Goal: Find specific page/section: Find specific page/section

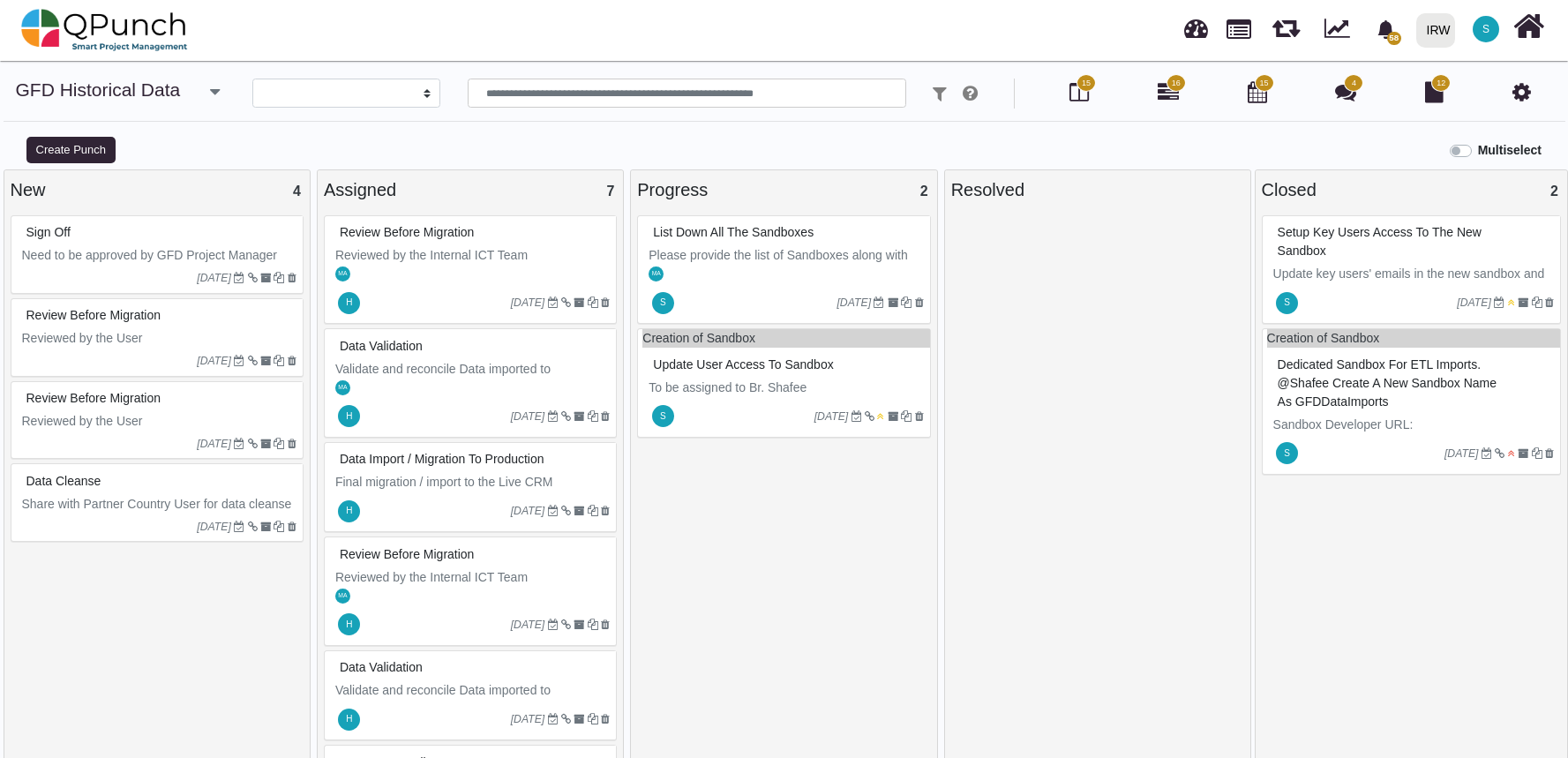
select select
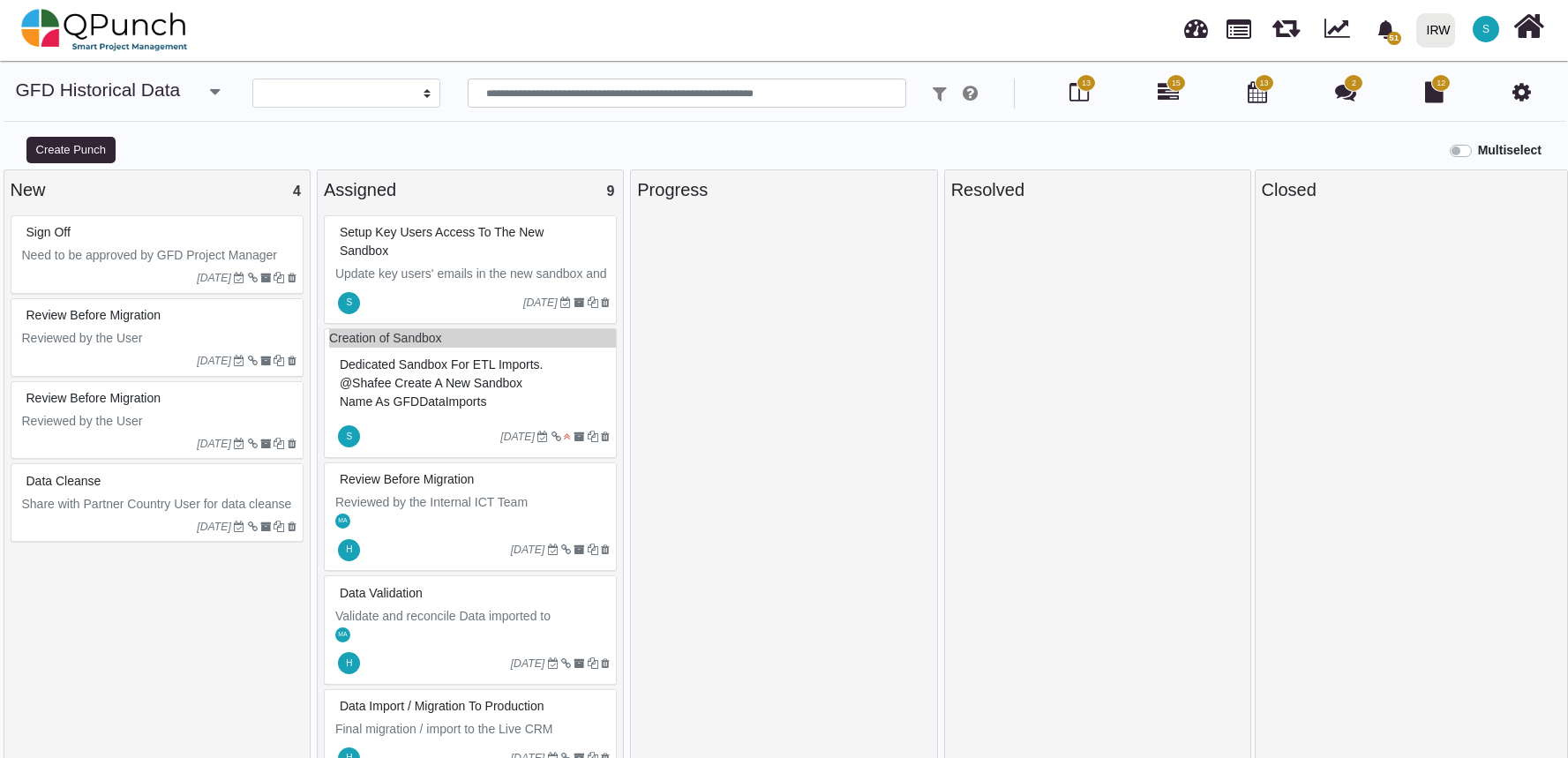
select select
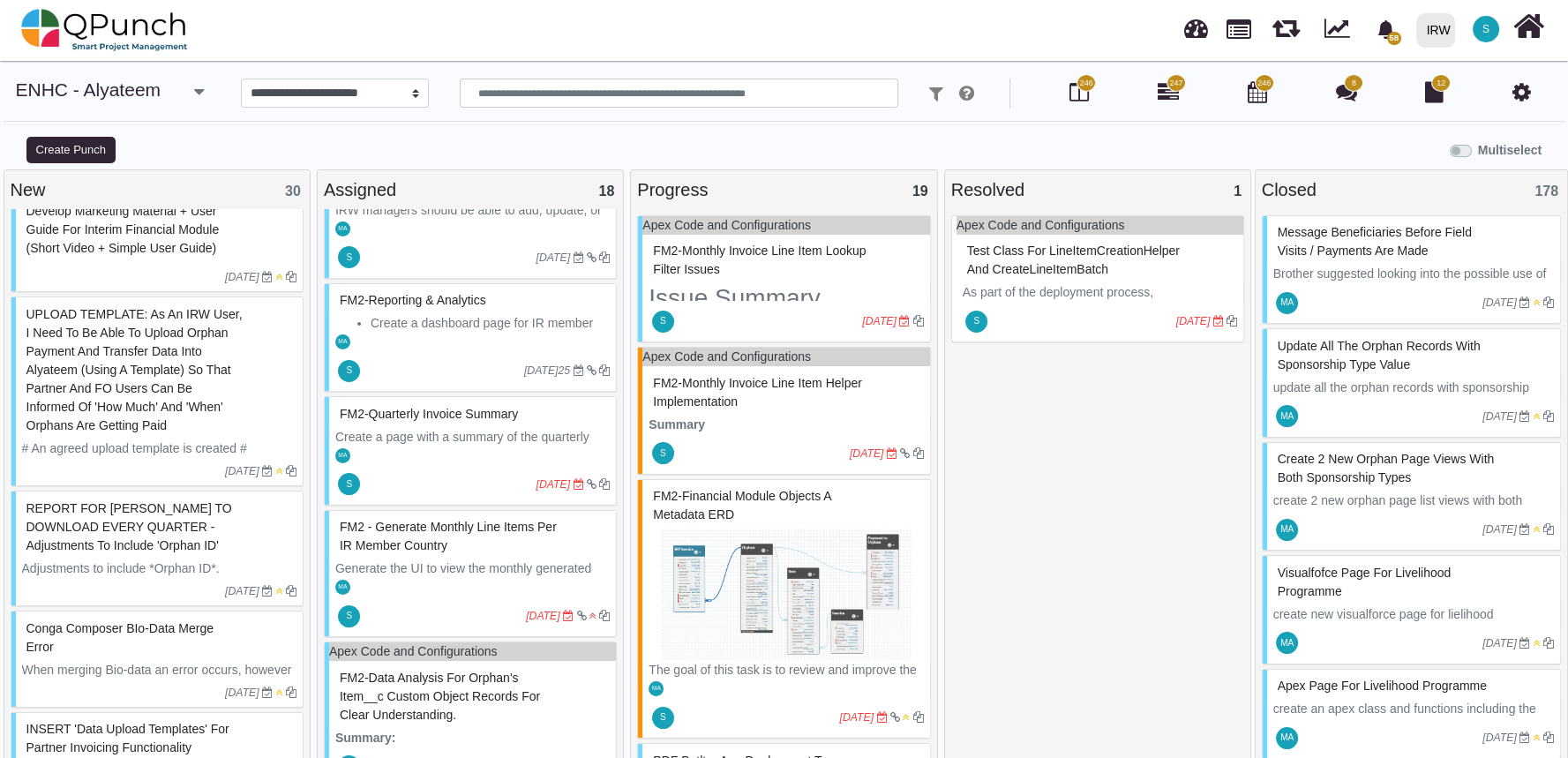
scroll to position [11, 0]
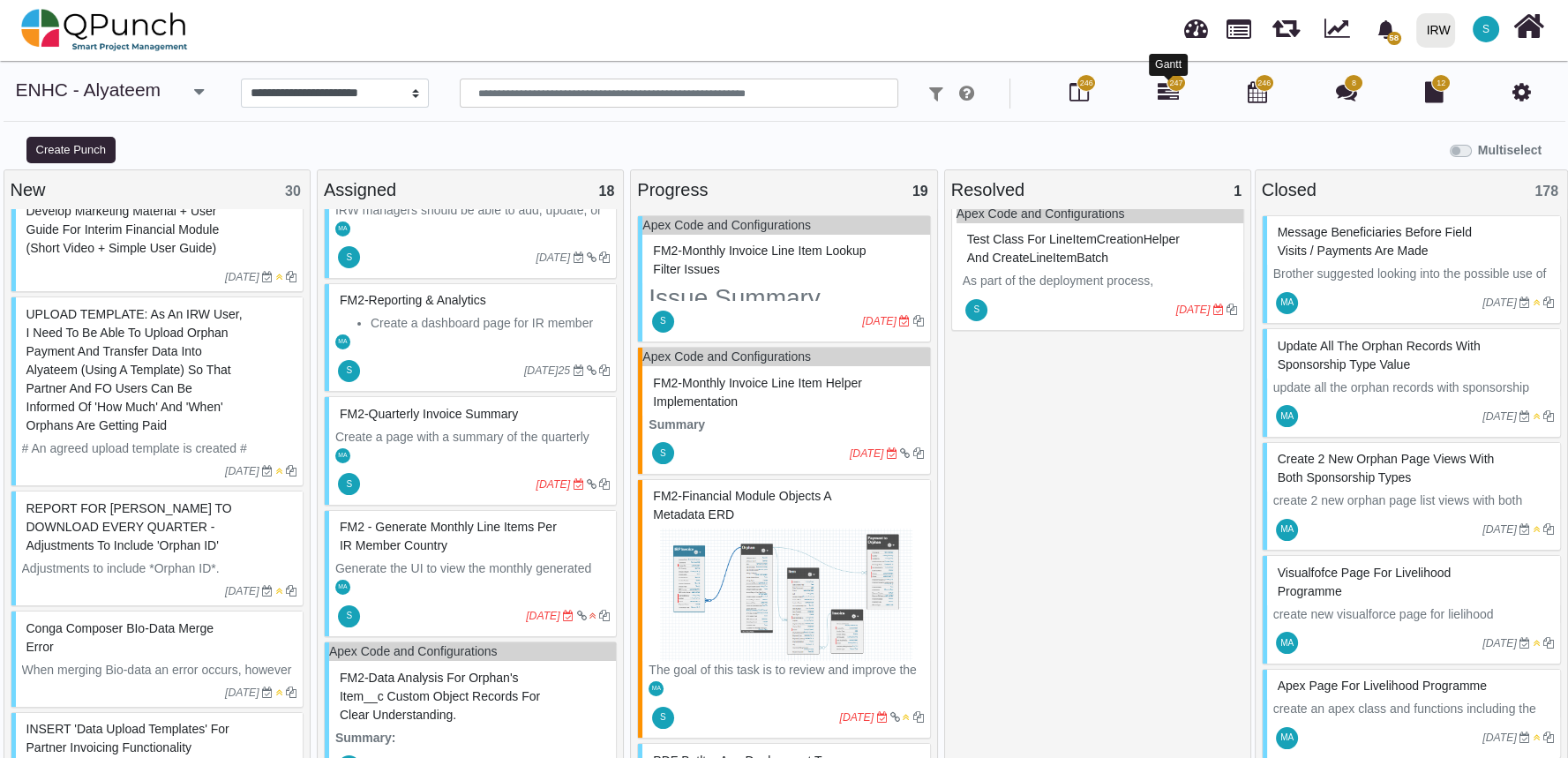
click at [1161, 96] on icon at bounding box center [1167, 91] width 21 height 21
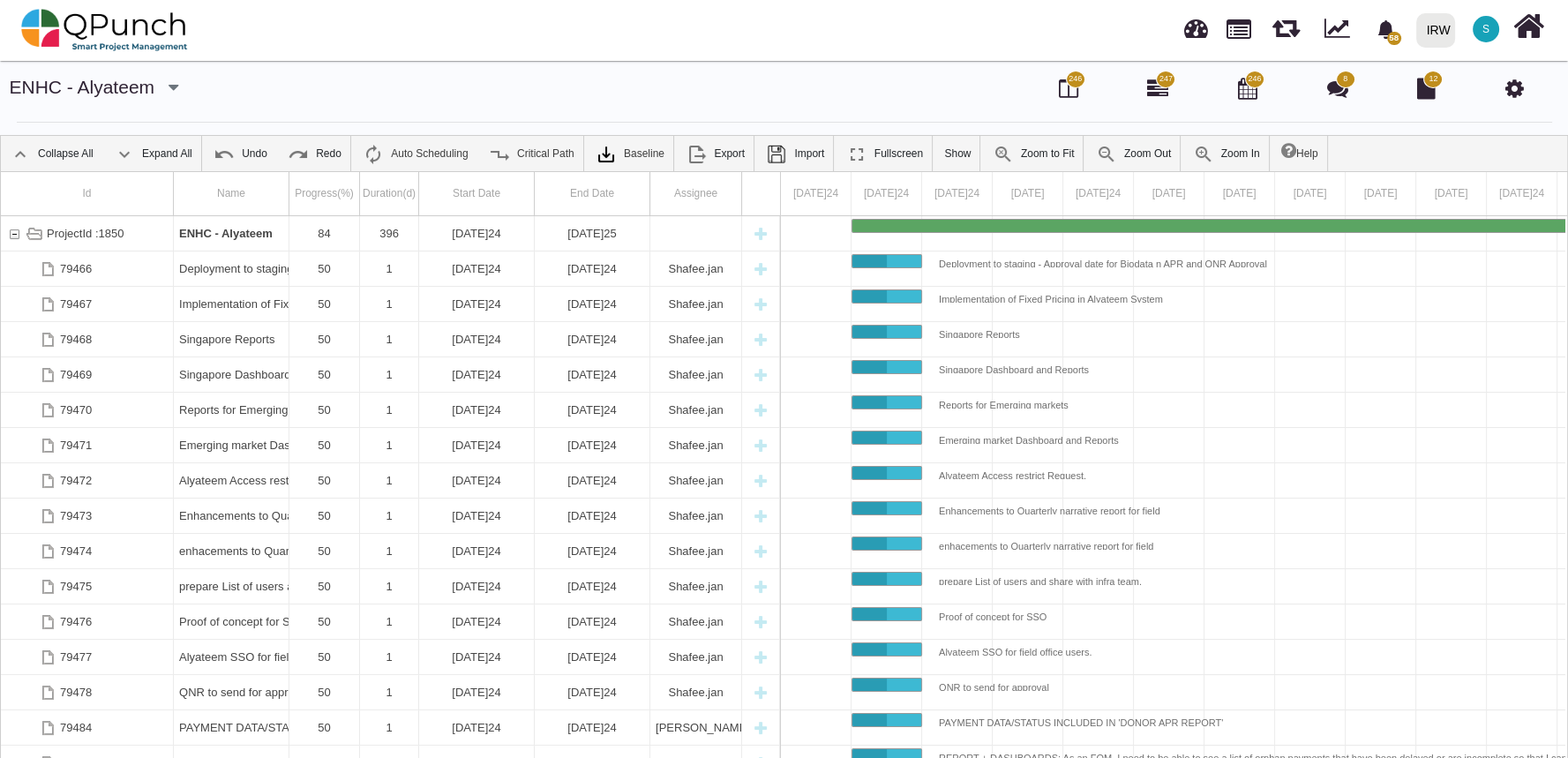
click at [1069, 81] on span "246" at bounding box center [1074, 79] width 13 height 12
